Goal: Task Accomplishment & Management: Use online tool/utility

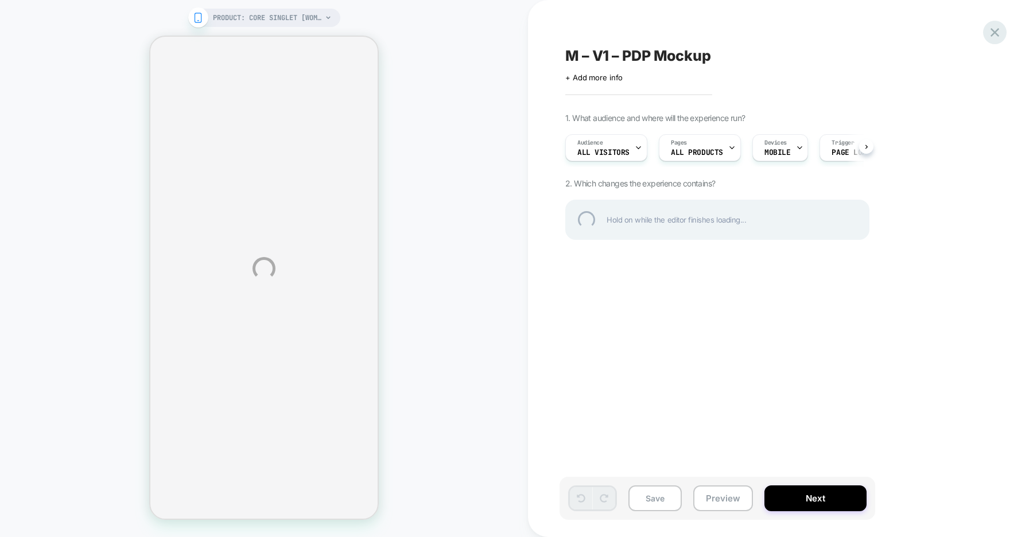
click at [991, 34] on div at bounding box center [995, 33] width 24 height 24
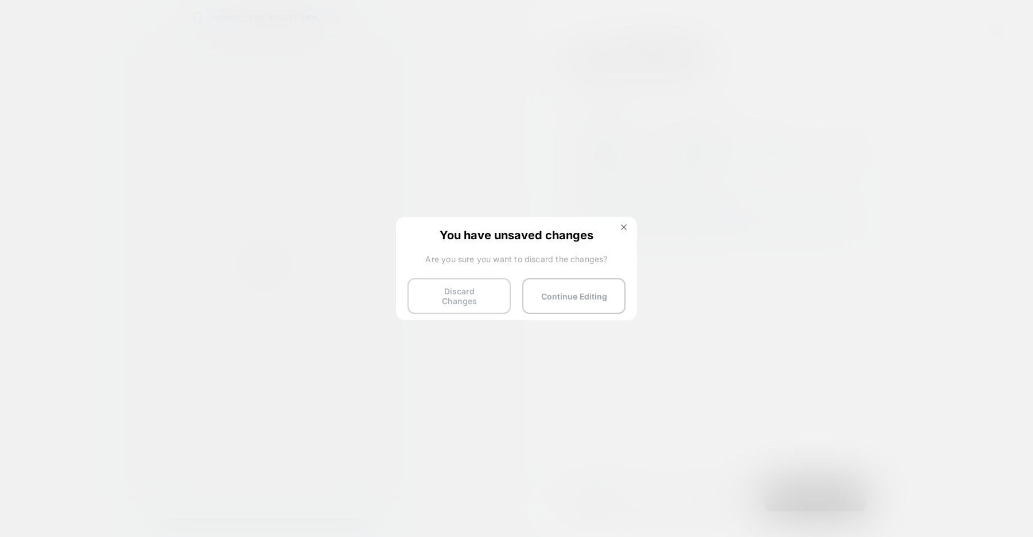
click at [450, 301] on button "Discard Changes" at bounding box center [459, 296] width 103 height 36
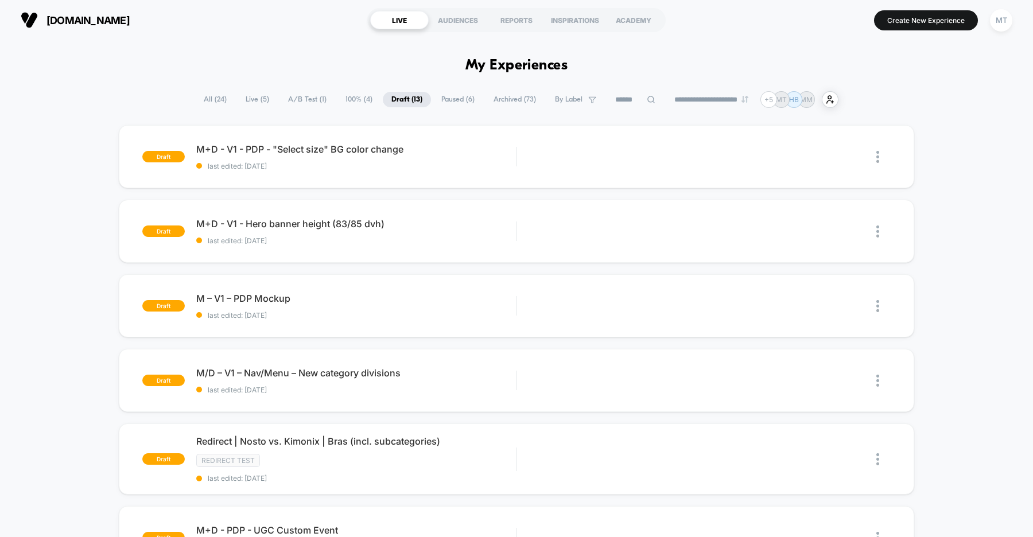
click at [292, 103] on span "A/B Test ( 1 )" at bounding box center [308, 99] width 56 height 15
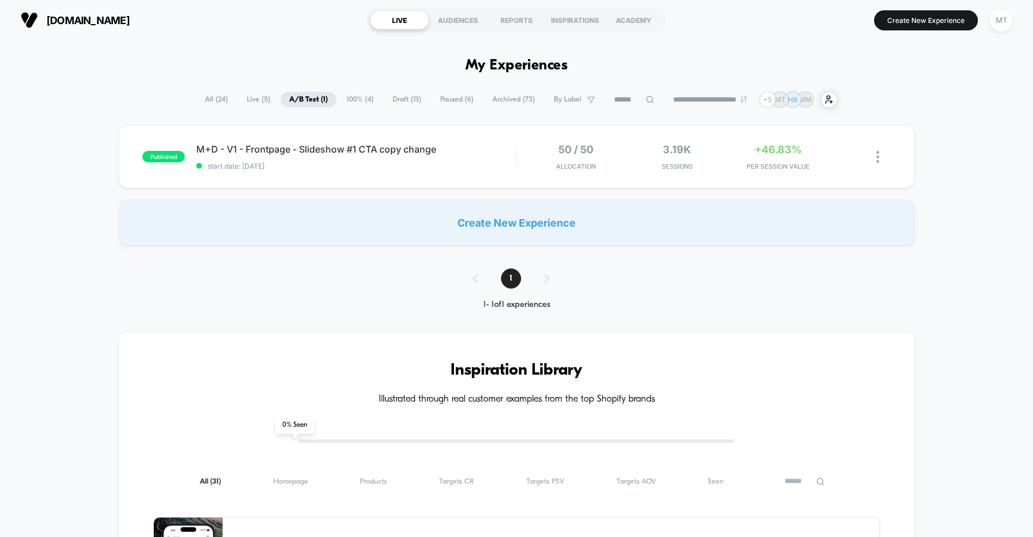
click at [399, 99] on span "Draft ( 13 )" at bounding box center [407, 99] width 46 height 15
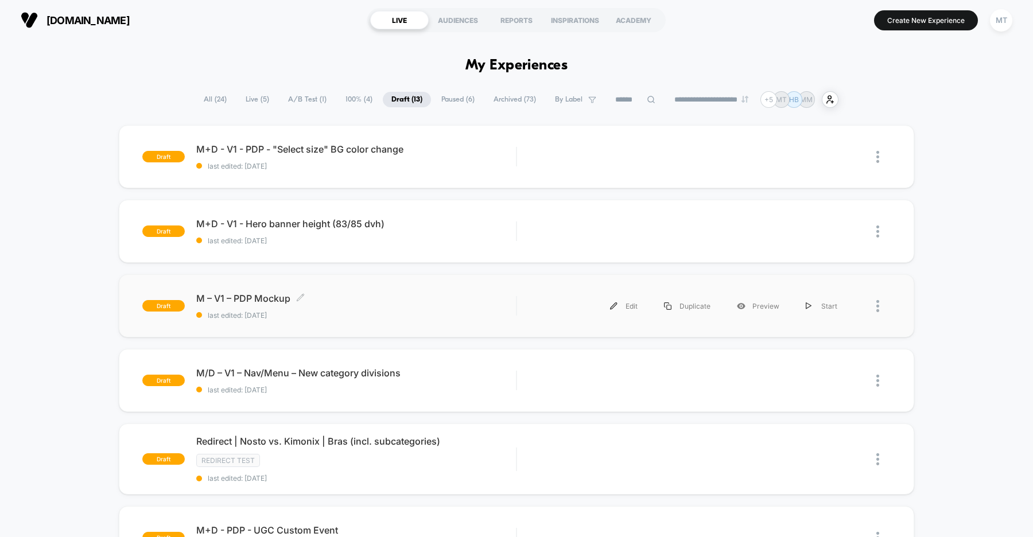
click at [459, 316] on span "last edited: [DATE]" at bounding box center [356, 315] width 320 height 9
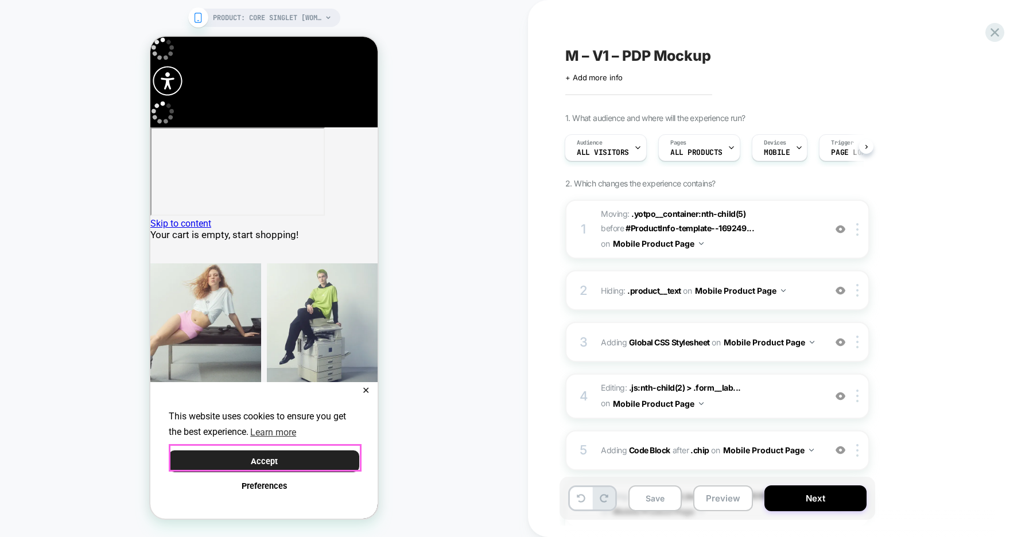
click at [311, 462] on button "Accept" at bounding box center [264, 462] width 191 height 22
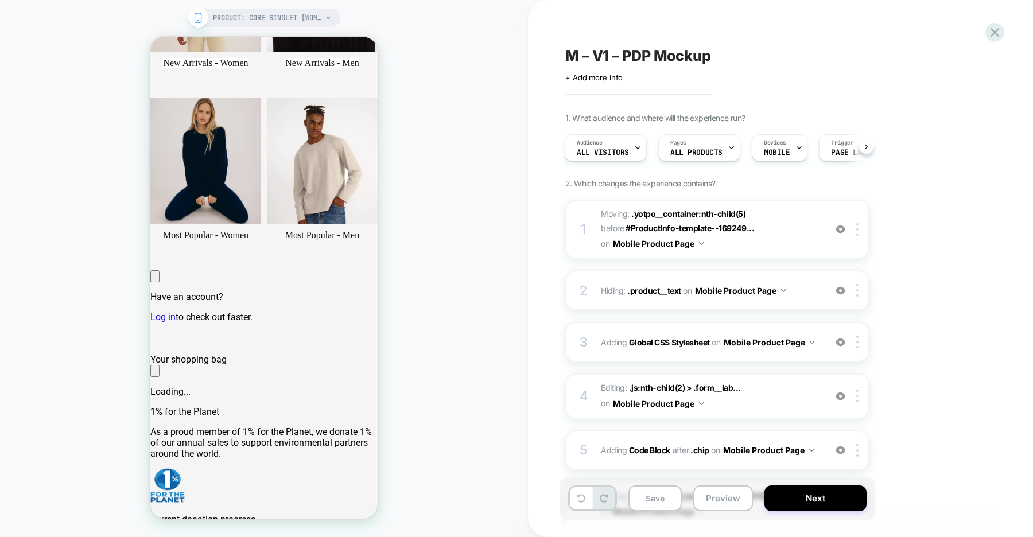
scroll to position [511, 0]
click at [680, 338] on b "Global CSS Stylesheet" at bounding box center [669, 342] width 81 height 10
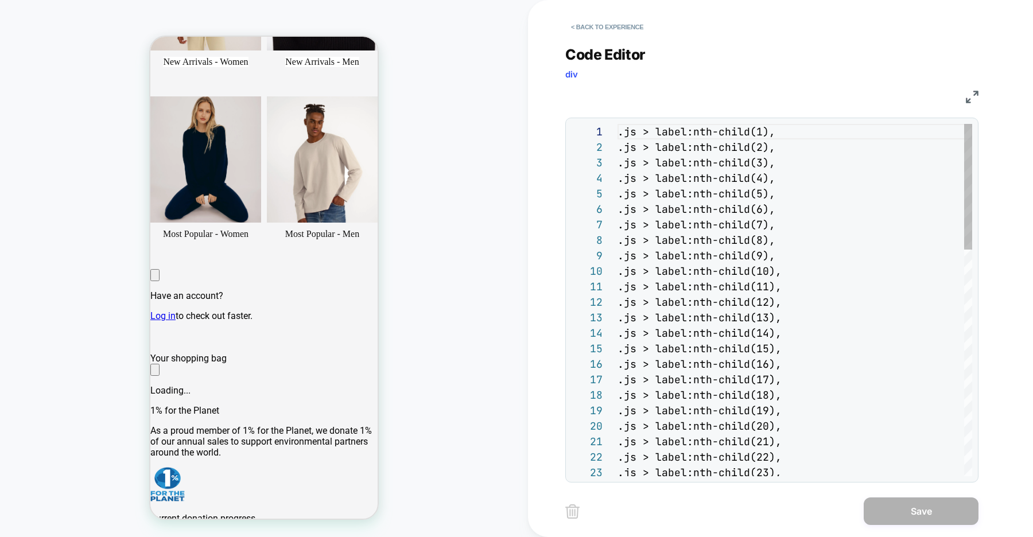
scroll to position [155, 0]
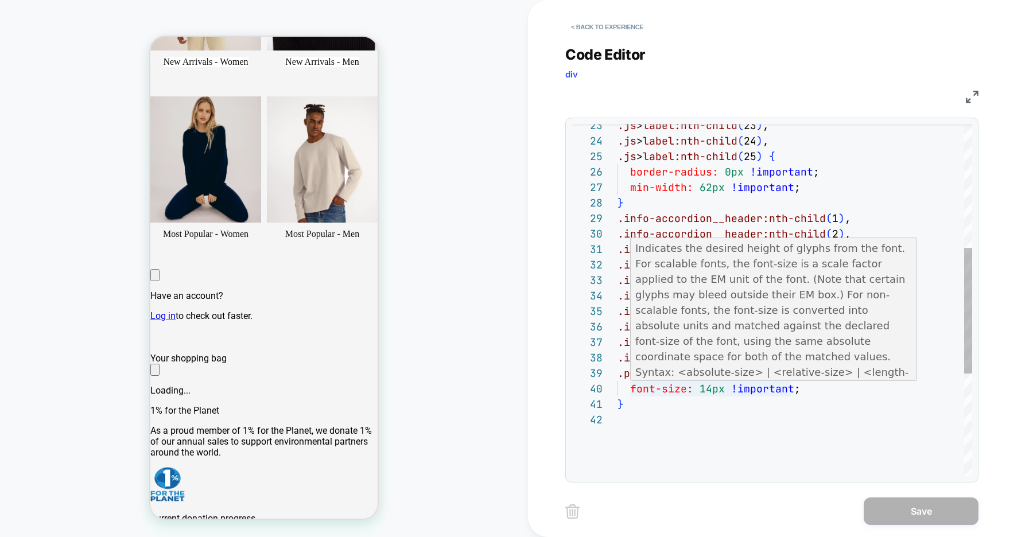
click at [711, 387] on div "} font-size: 14px !important ; .product__description { .info-accordion__header:…" at bounding box center [795, 271] width 355 height 988
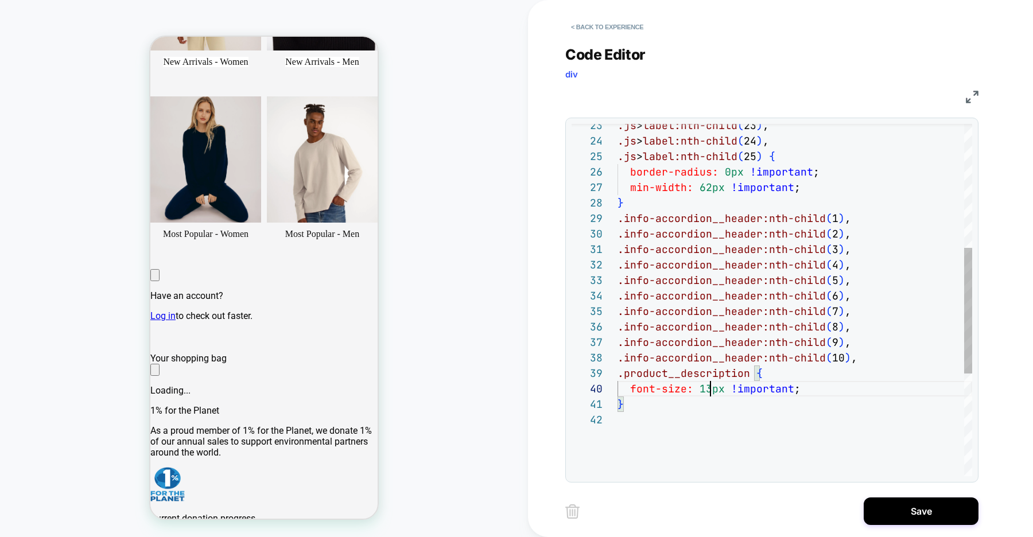
scroll to position [139, 93]
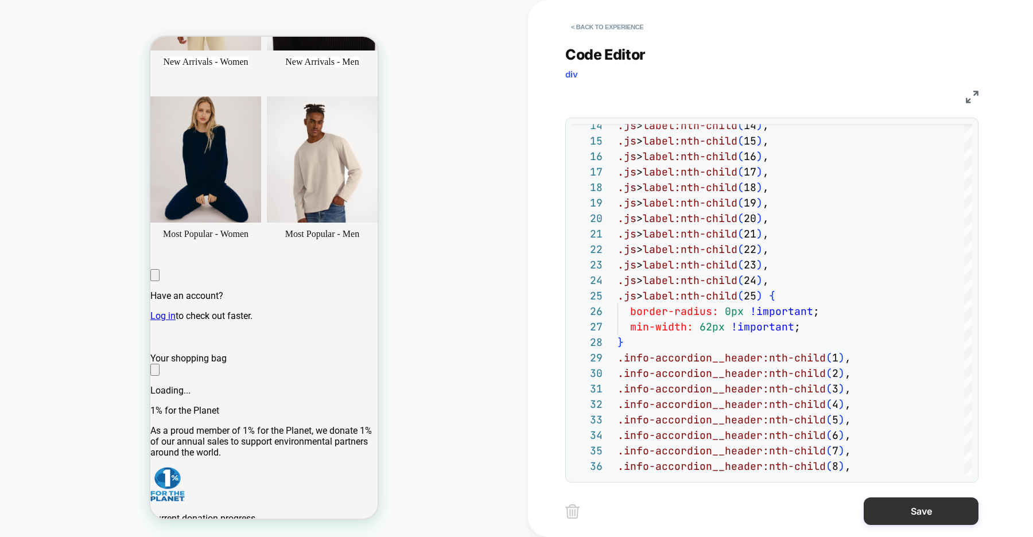
type textarea "**********"
click at [915, 510] on button "Save" at bounding box center [921, 512] width 115 height 28
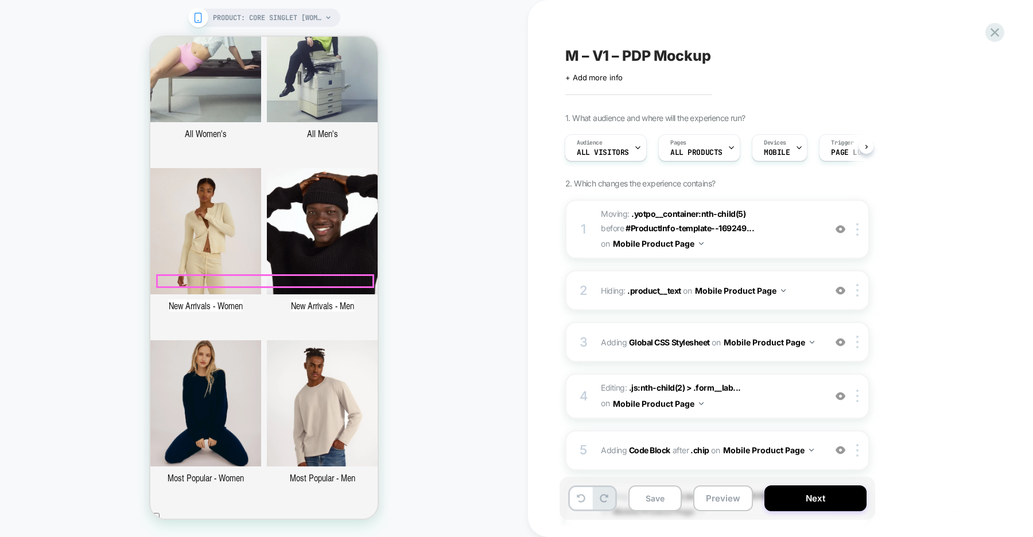
scroll to position [0, 0]
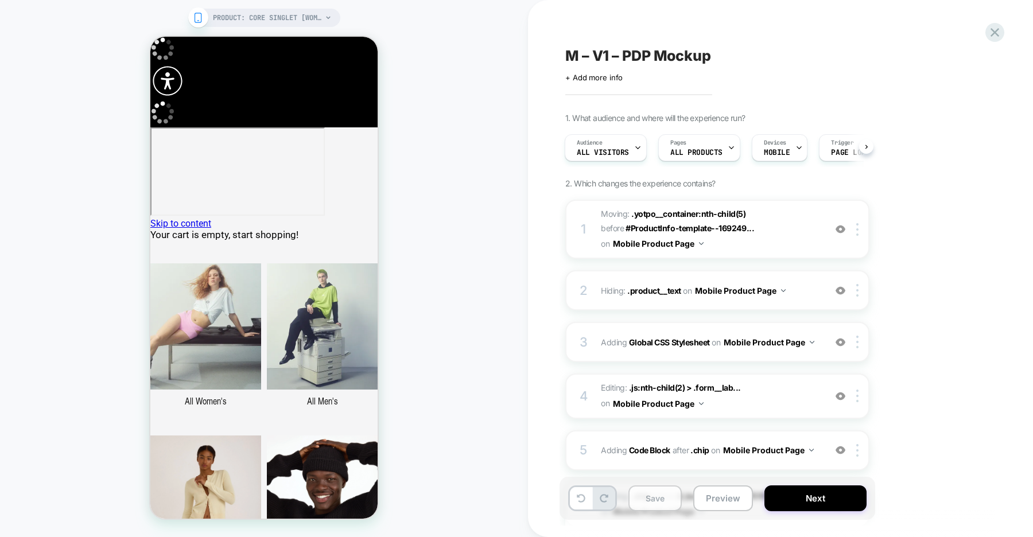
click at [661, 503] on button "Save" at bounding box center [654, 499] width 53 height 26
click at [998, 36] on icon at bounding box center [995, 32] width 9 height 9
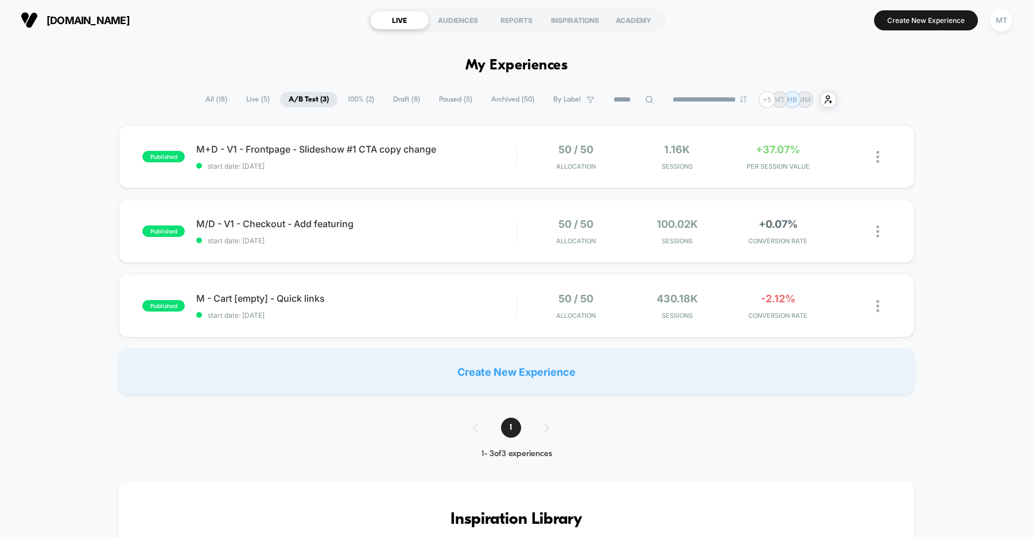
click at [403, 104] on span "Draft ( 8 )" at bounding box center [407, 99] width 44 height 15
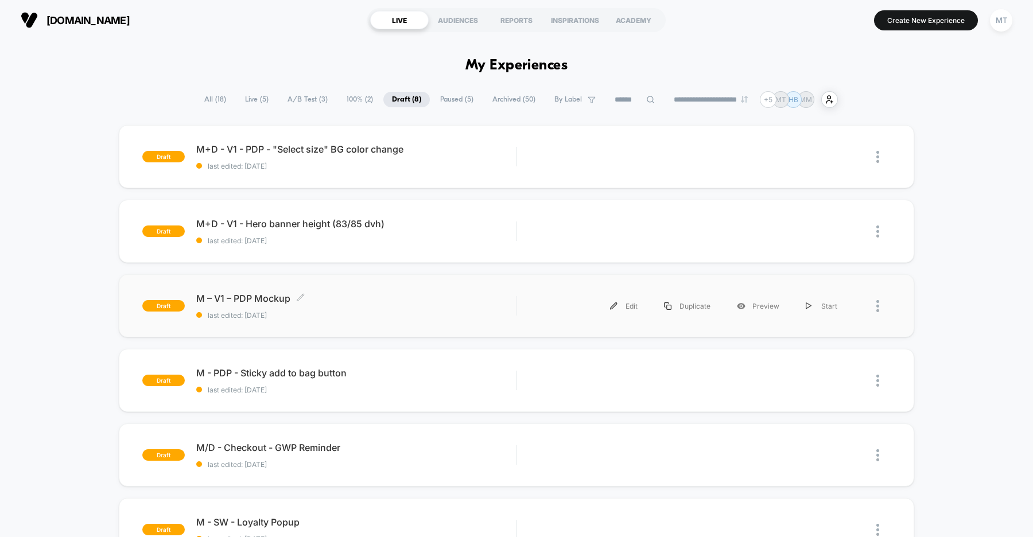
click at [418, 315] on span "last edited: [DATE]" at bounding box center [356, 315] width 320 height 9
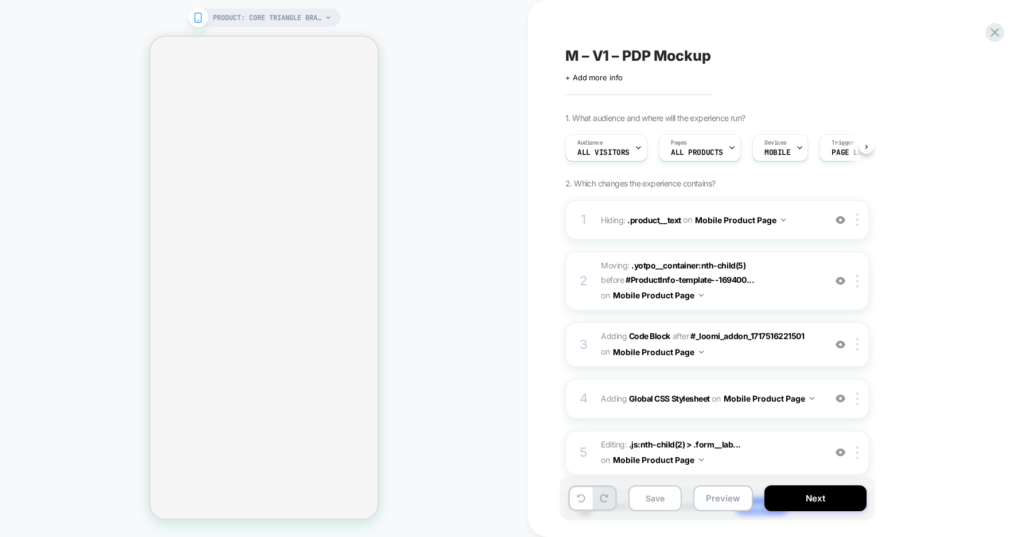
scroll to position [0, 1]
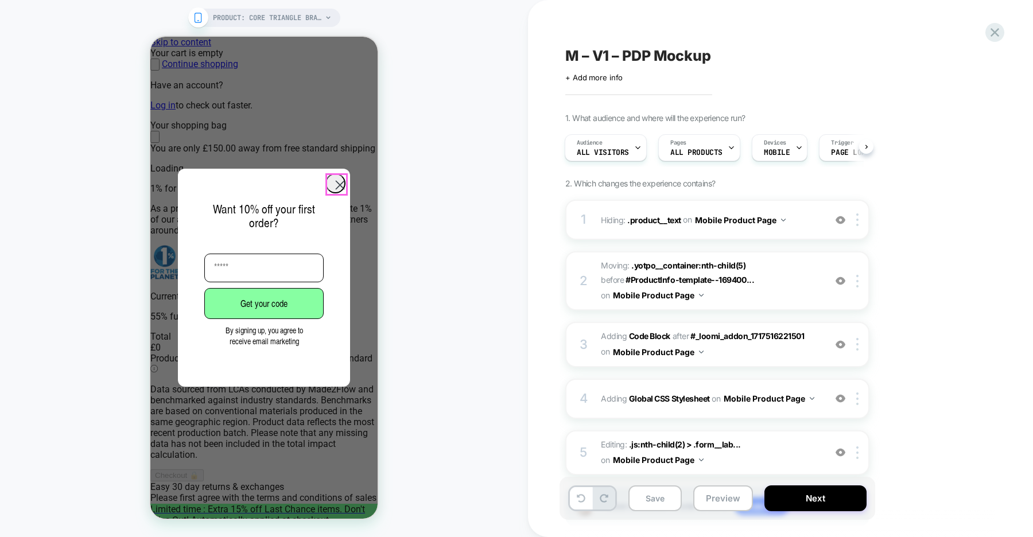
click at [338, 187] on circle "Close dialog" at bounding box center [340, 185] width 19 height 19
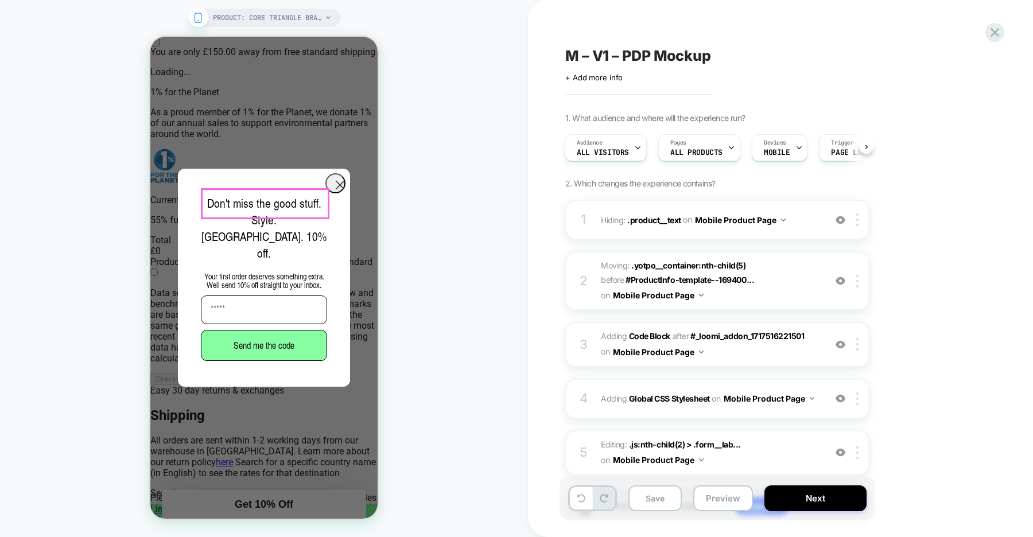
scroll to position [141, 0]
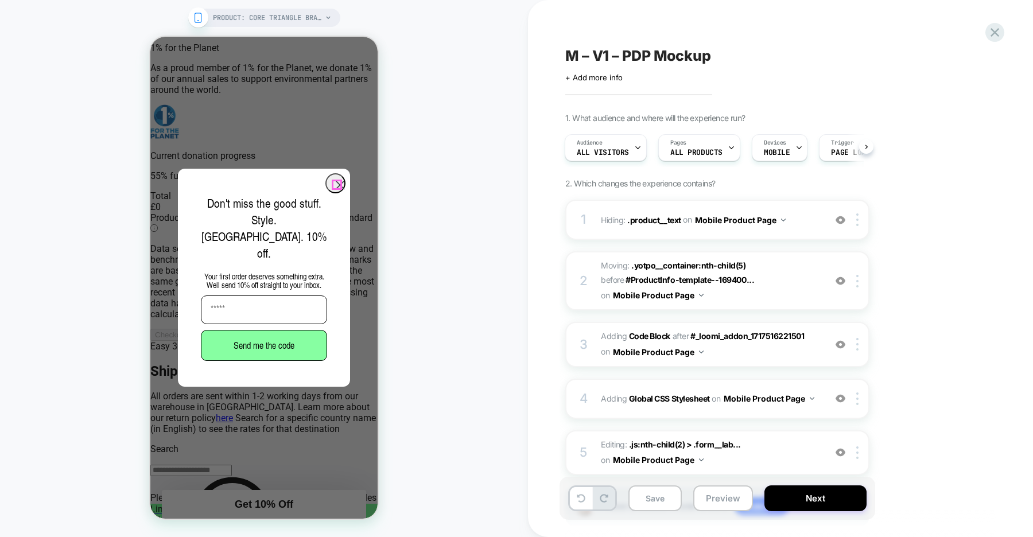
click at [336, 183] on icon "Close dialog" at bounding box center [340, 185] width 8 height 8
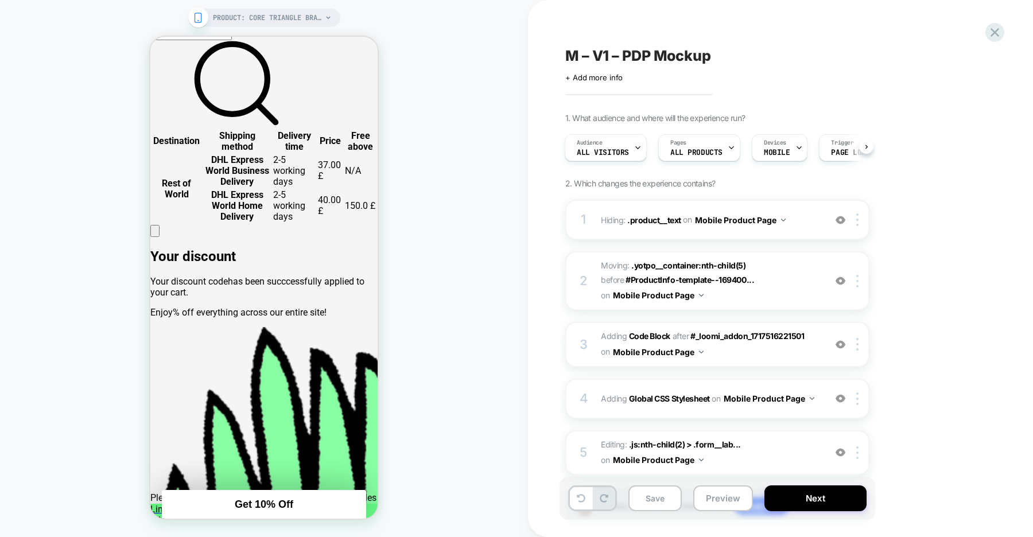
scroll to position [578, 0]
click at [669, 395] on b "Global CSS Stylesheet" at bounding box center [669, 399] width 81 height 10
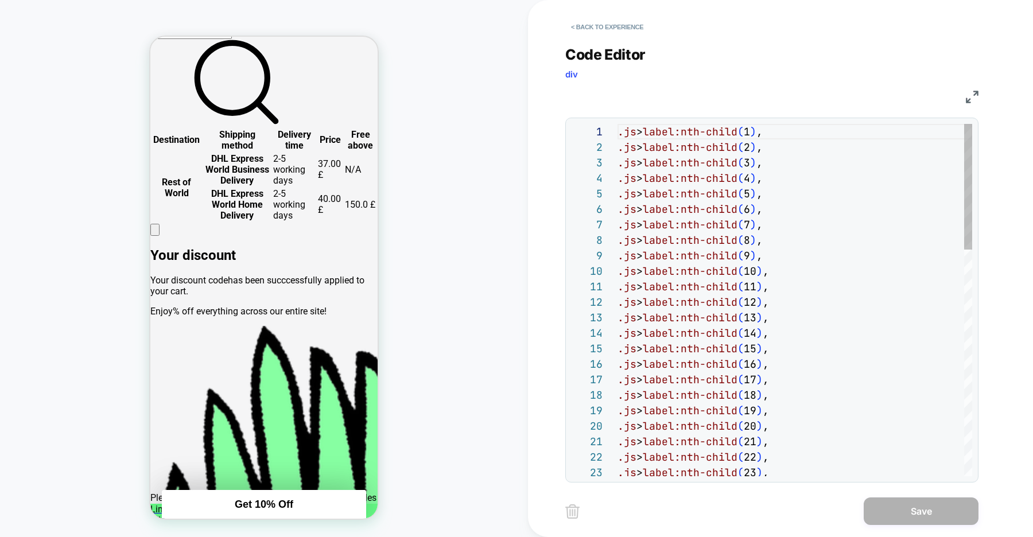
scroll to position [155, 0]
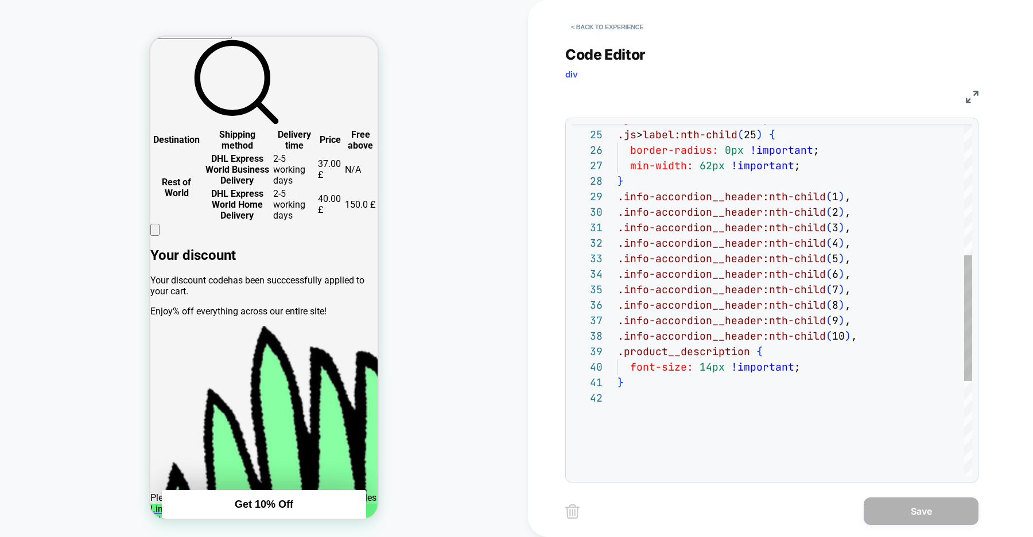
click at [711, 366] on div "} font-size: 14px !important ; .product__description { .info-accordion__header:…" at bounding box center [795, 249] width 355 height 988
type textarea "**********"
click at [916, 514] on button "Save" at bounding box center [921, 512] width 115 height 28
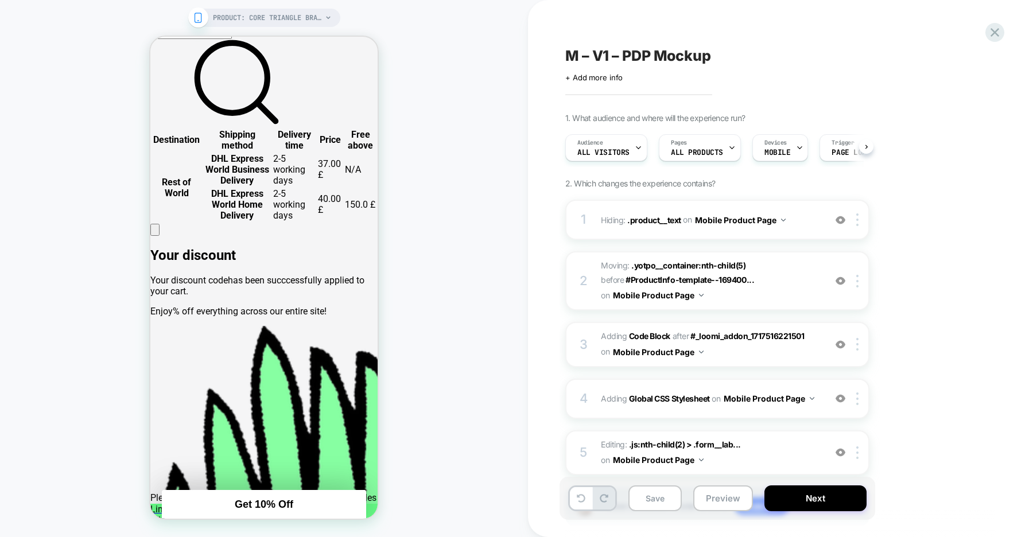
scroll to position [0, 1]
click at [643, 489] on button "Save" at bounding box center [654, 499] width 53 height 26
click at [994, 32] on icon at bounding box center [995, 32] width 9 height 9
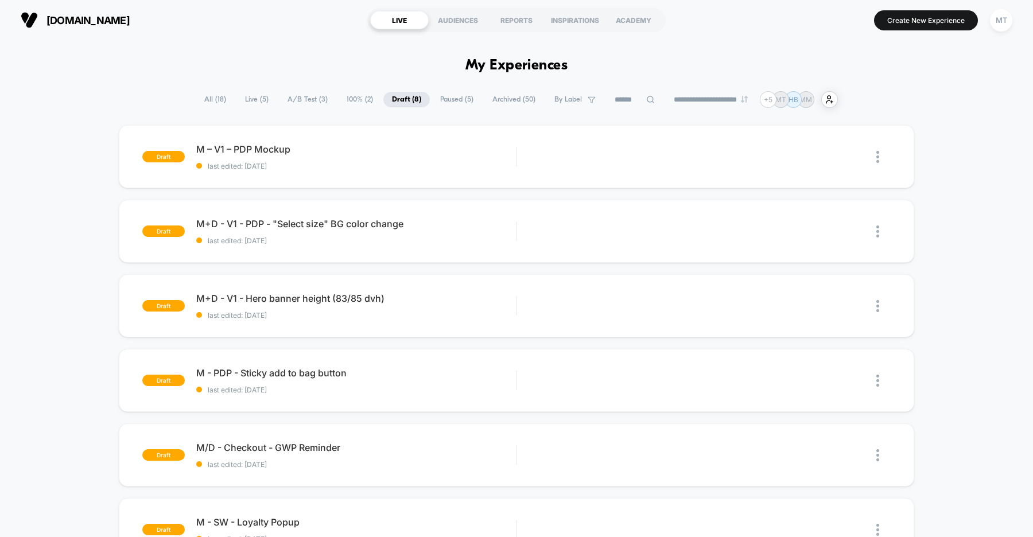
click at [309, 94] on span "A/B Test ( 3 )" at bounding box center [307, 99] width 57 height 15
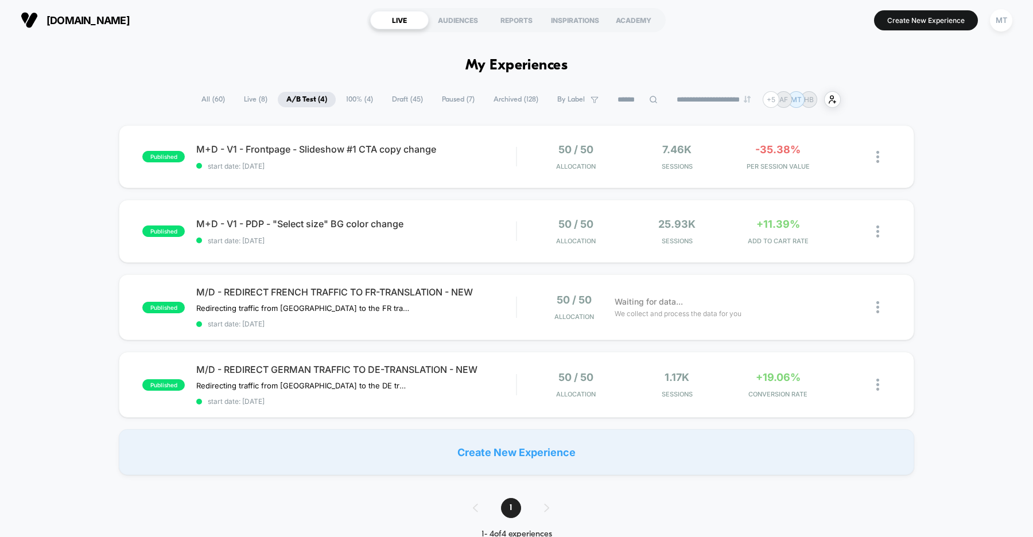
click at [395, 106] on span "Draft ( 45 )" at bounding box center [407, 99] width 48 height 15
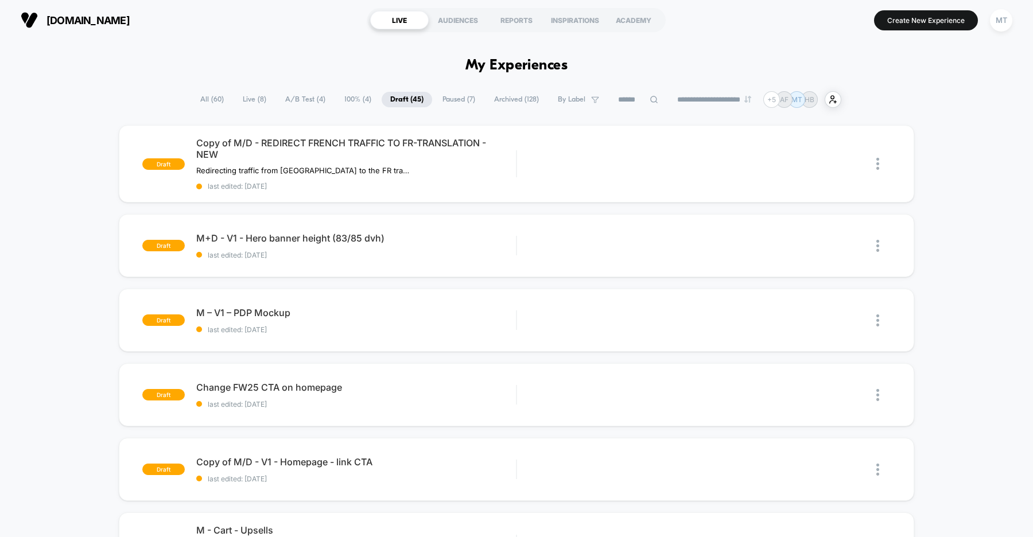
click at [301, 96] on span "A/B Test ( 4 )" at bounding box center [305, 99] width 57 height 15
